Goal: Information Seeking & Learning: Learn about a topic

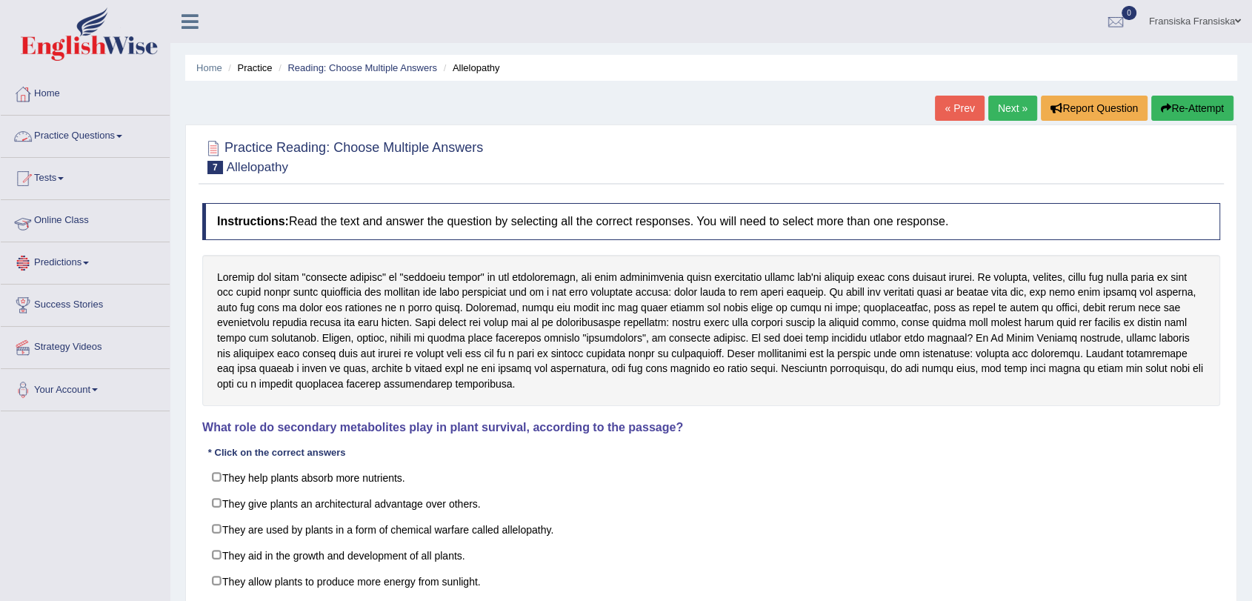
click at [82, 216] on link "Online Class" at bounding box center [85, 218] width 169 height 37
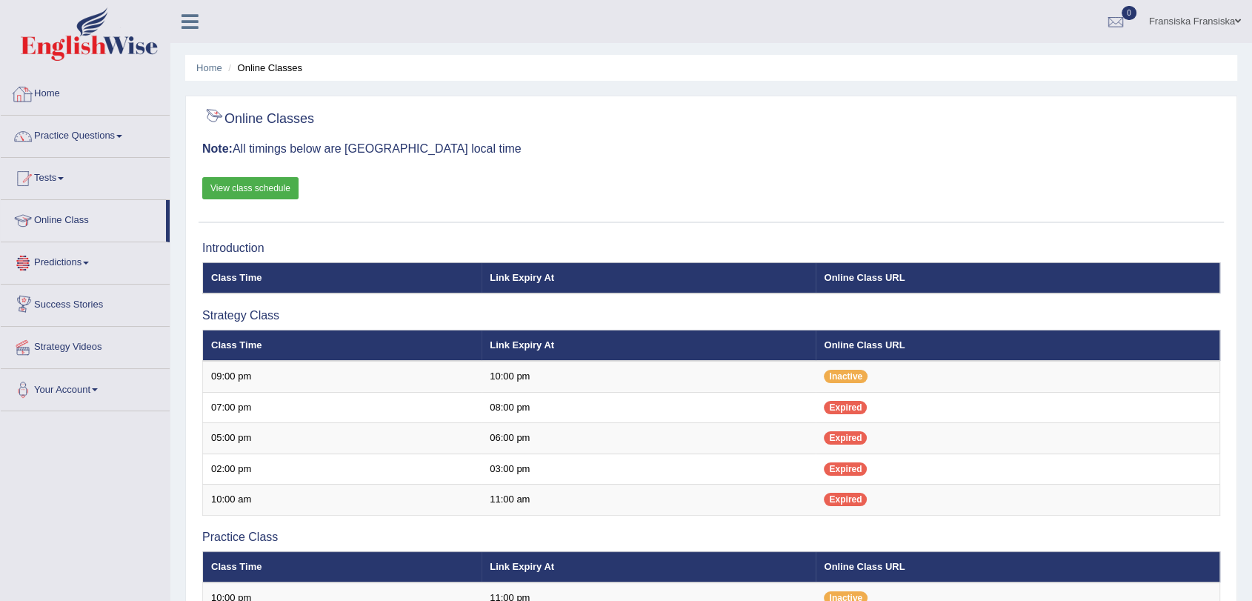
click at [71, 99] on link "Home" at bounding box center [85, 91] width 169 height 37
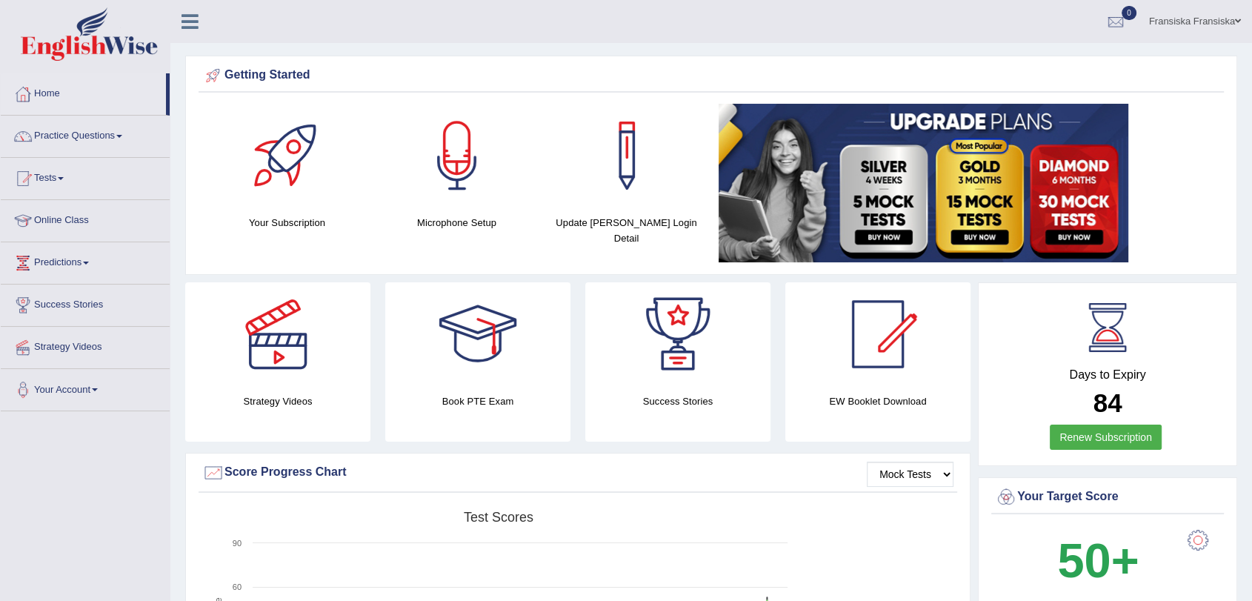
click at [76, 383] on link "Your Account" at bounding box center [85, 387] width 169 height 37
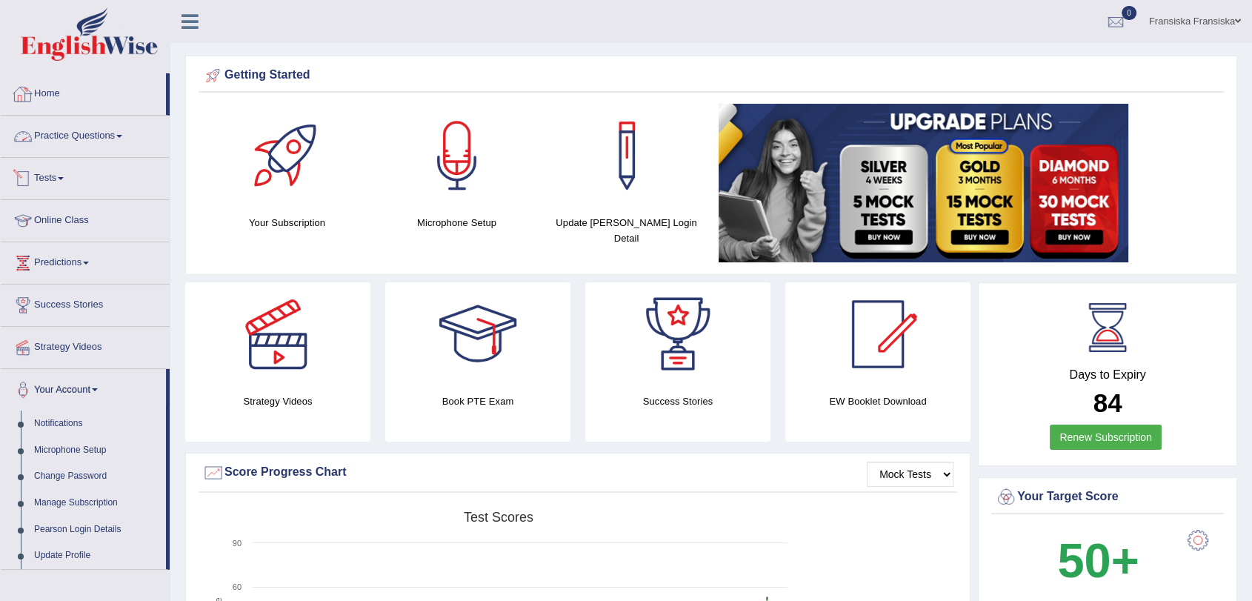
click at [60, 100] on link "Home" at bounding box center [83, 91] width 165 height 37
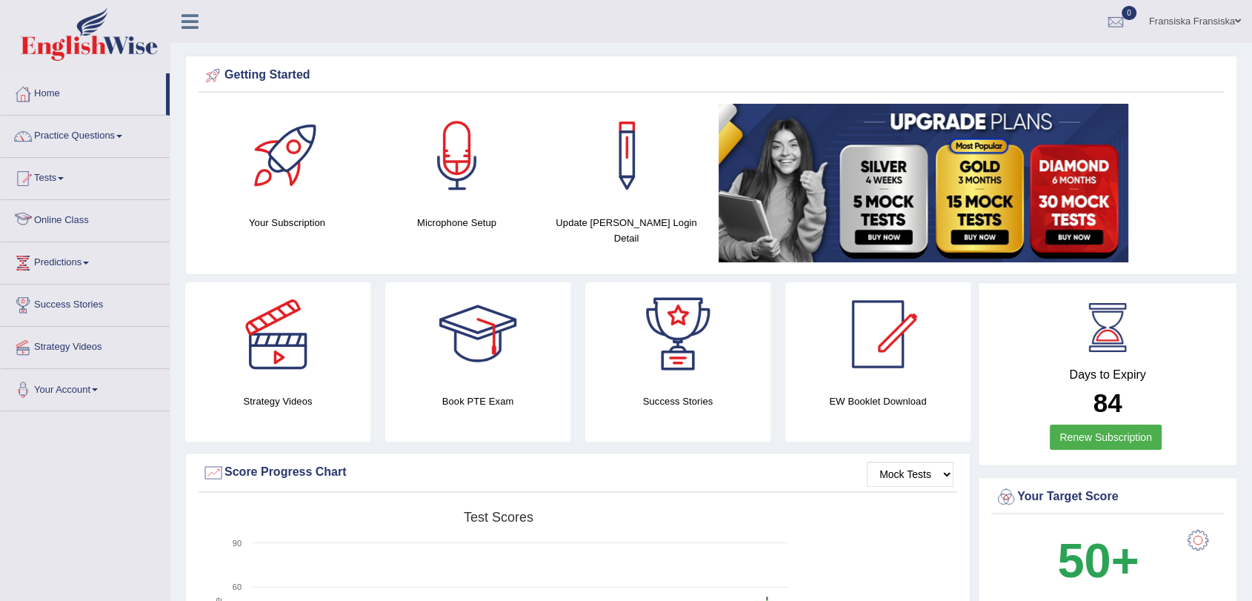
click at [96, 221] on link "Online Class" at bounding box center [85, 218] width 169 height 37
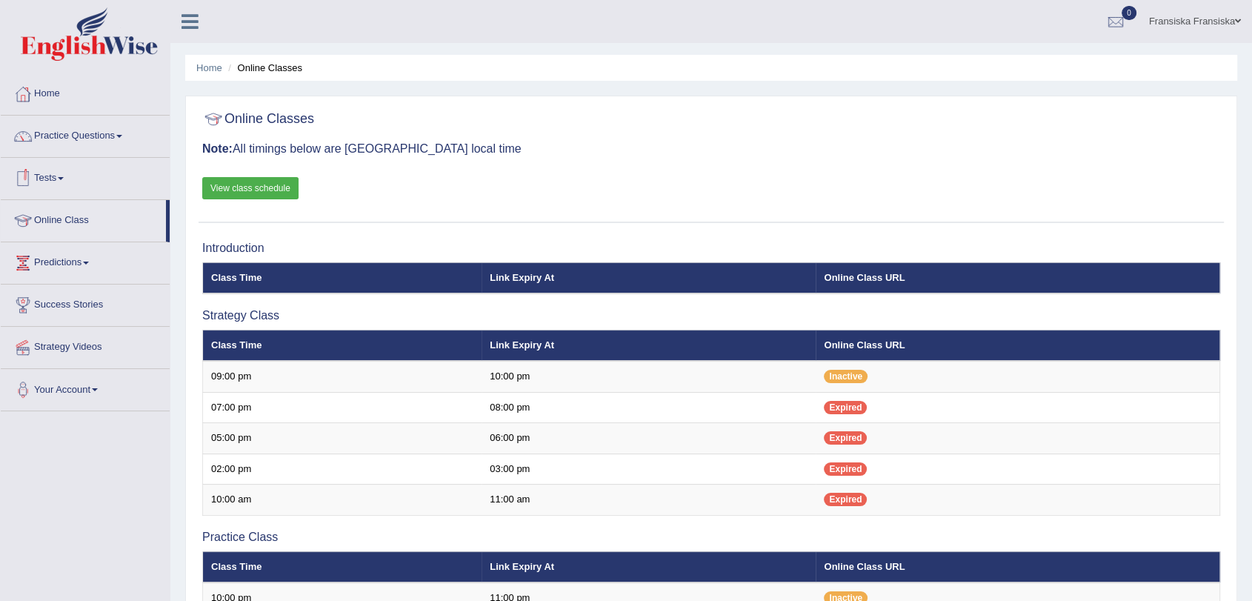
click at [255, 185] on link "View class schedule" at bounding box center [250, 188] width 96 height 22
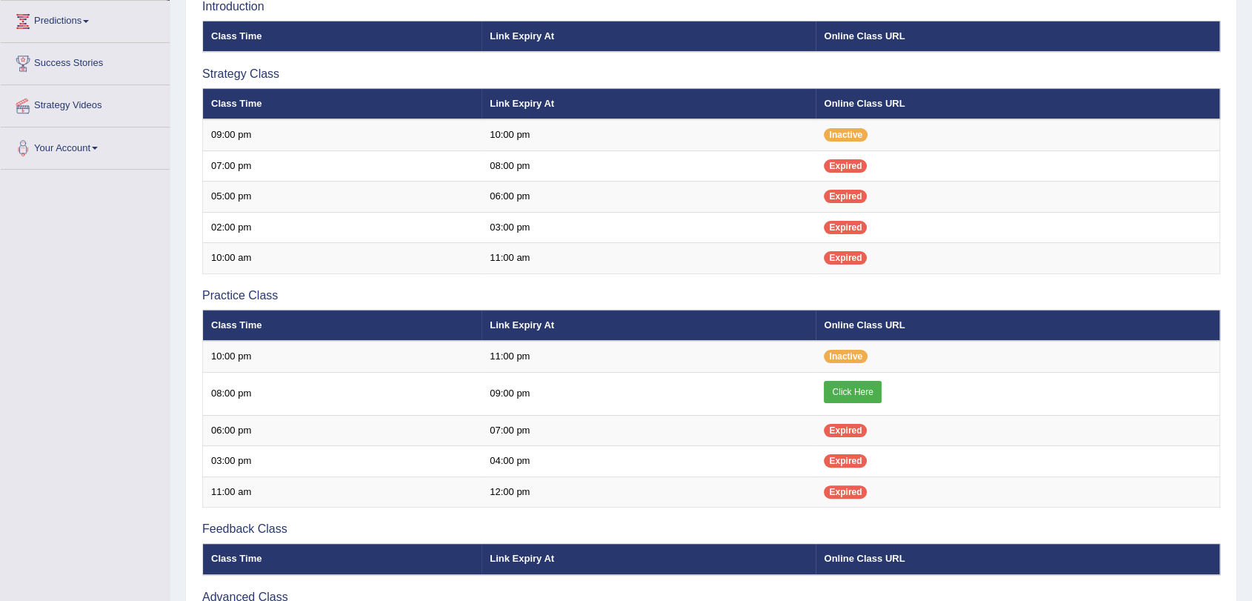
scroll to position [425, 0]
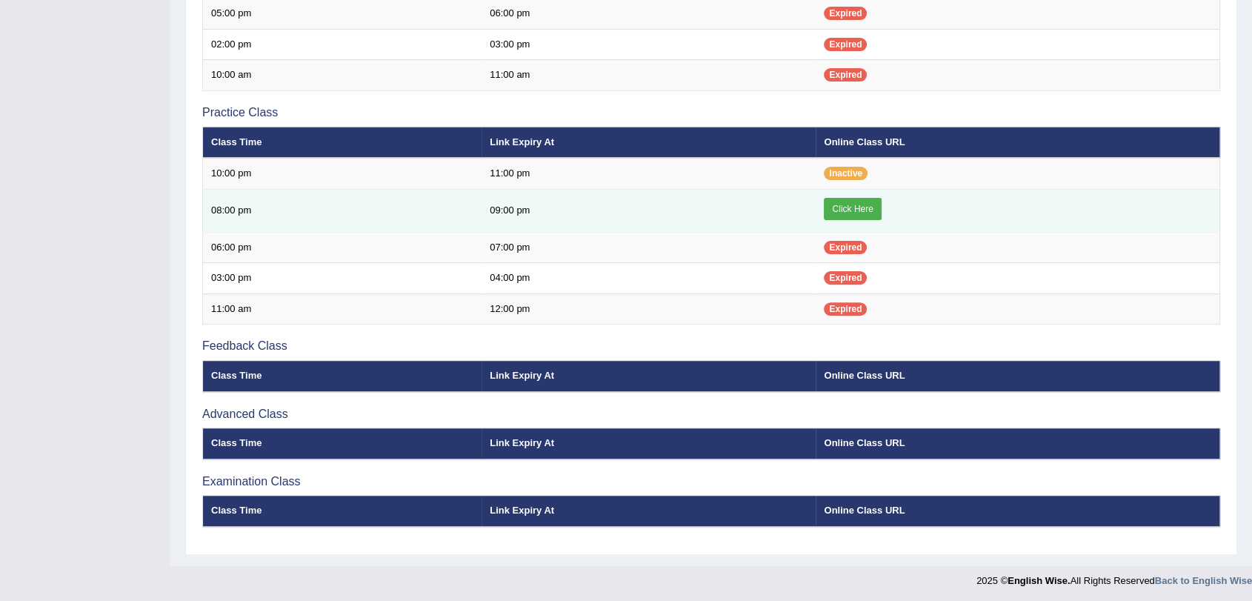
click at [862, 198] on link "Click Here" at bounding box center [852, 209] width 57 height 22
